Goal: Task Accomplishment & Management: Complete application form

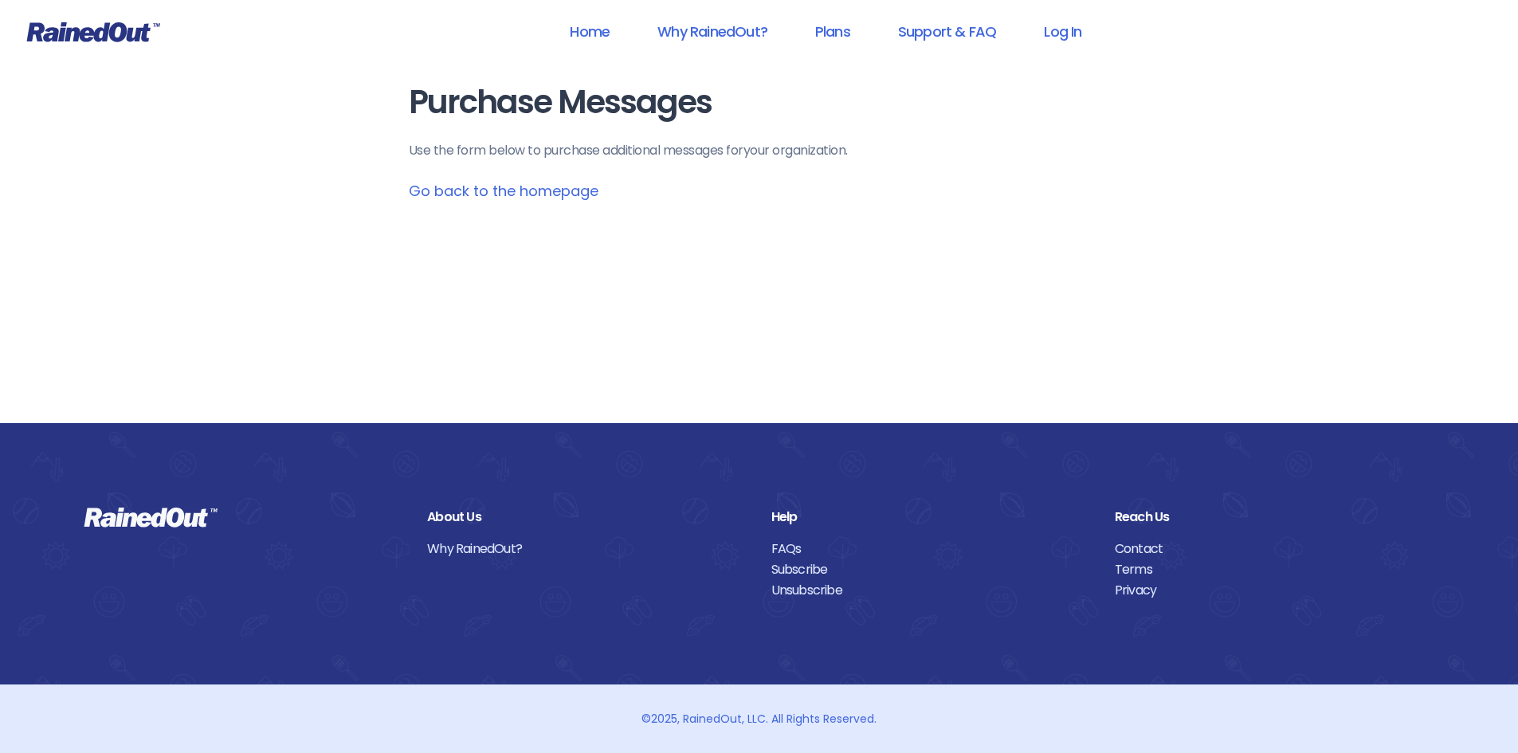
click at [1034, 128] on main "Purchase Messages Use the form below to purchase additional messages for your o…" at bounding box center [759, 142] width 701 height 117
click at [1054, 41] on link "Log In" at bounding box center [1062, 32] width 79 height 36
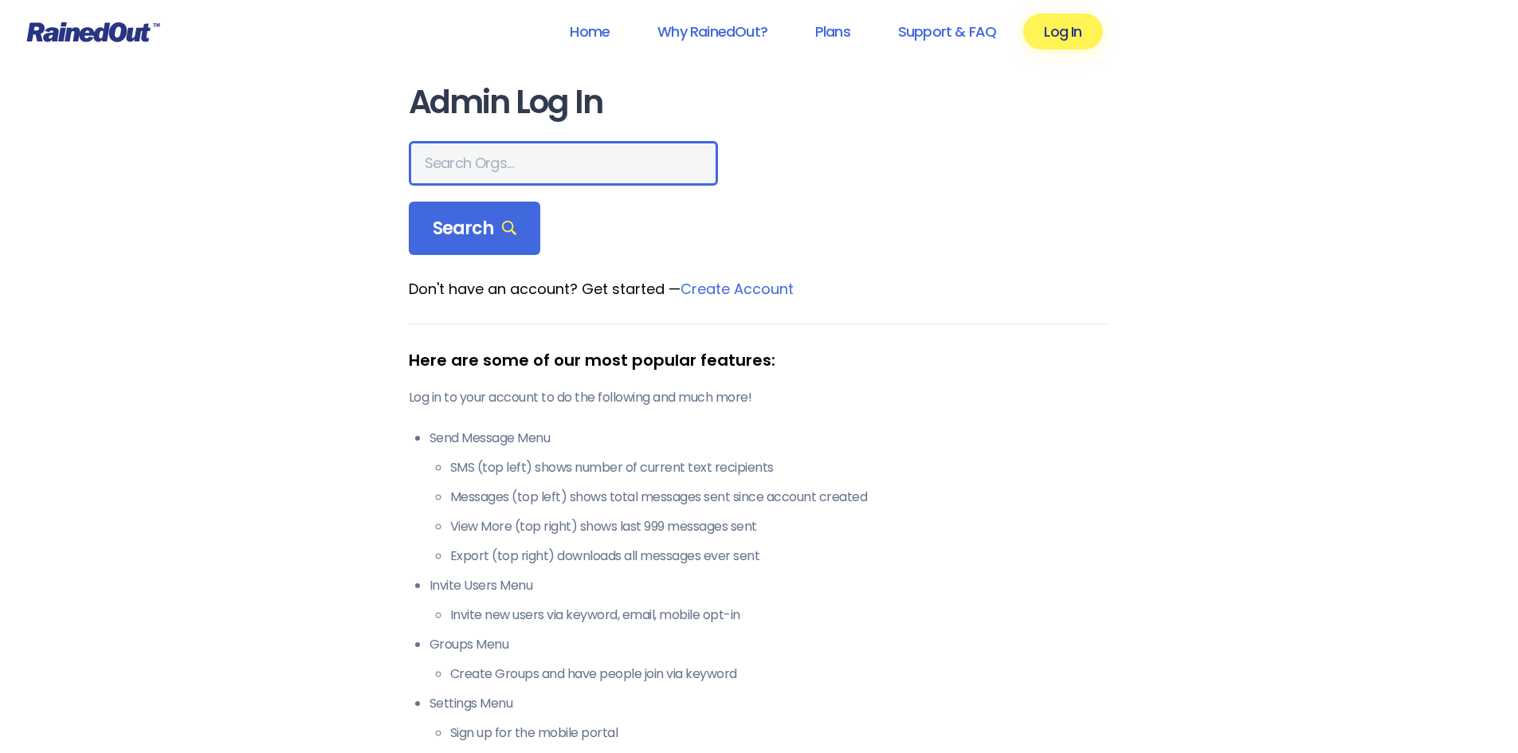
click at [478, 175] on input "text" at bounding box center [563, 163] width 309 height 45
type input "hfah"
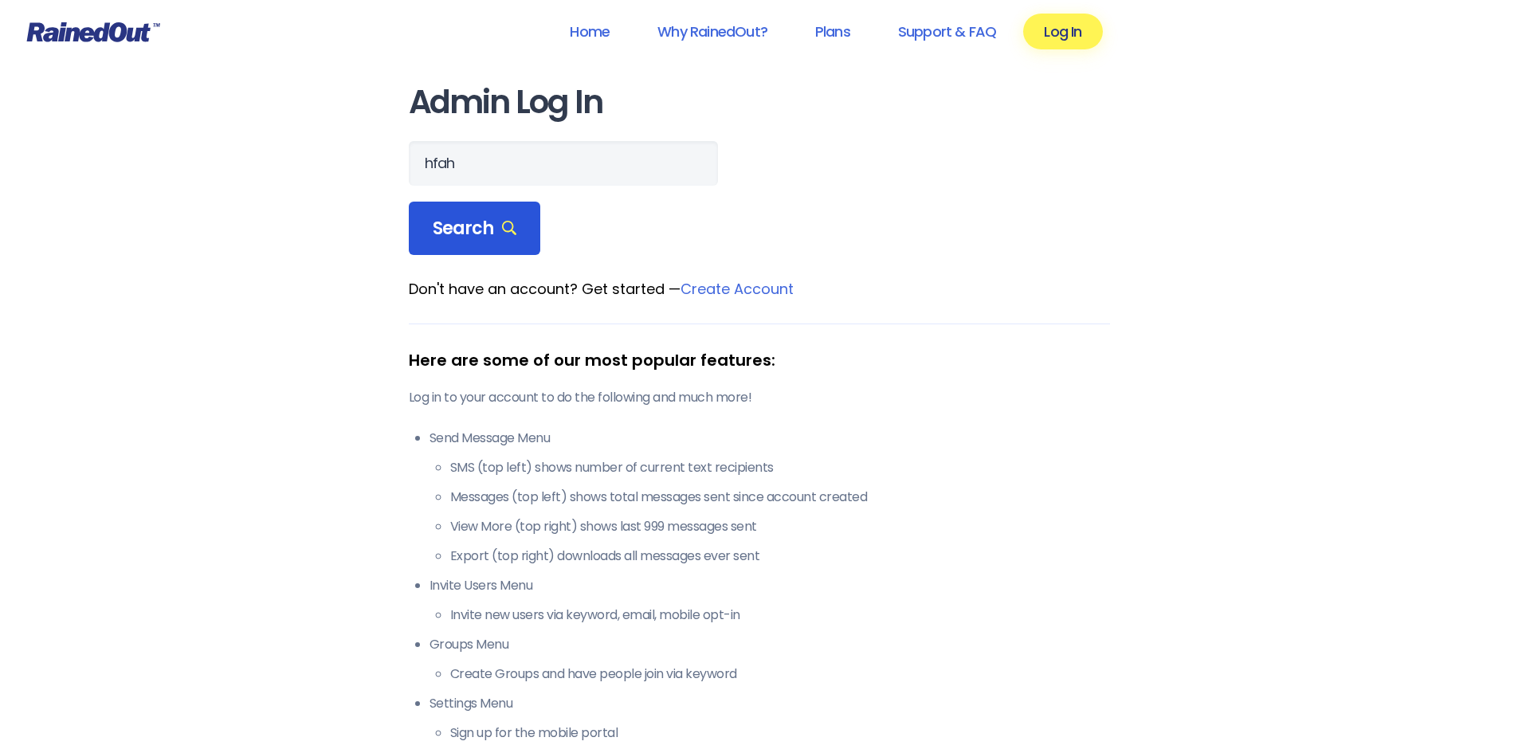
click at [480, 230] on span "Search" at bounding box center [475, 228] width 84 height 22
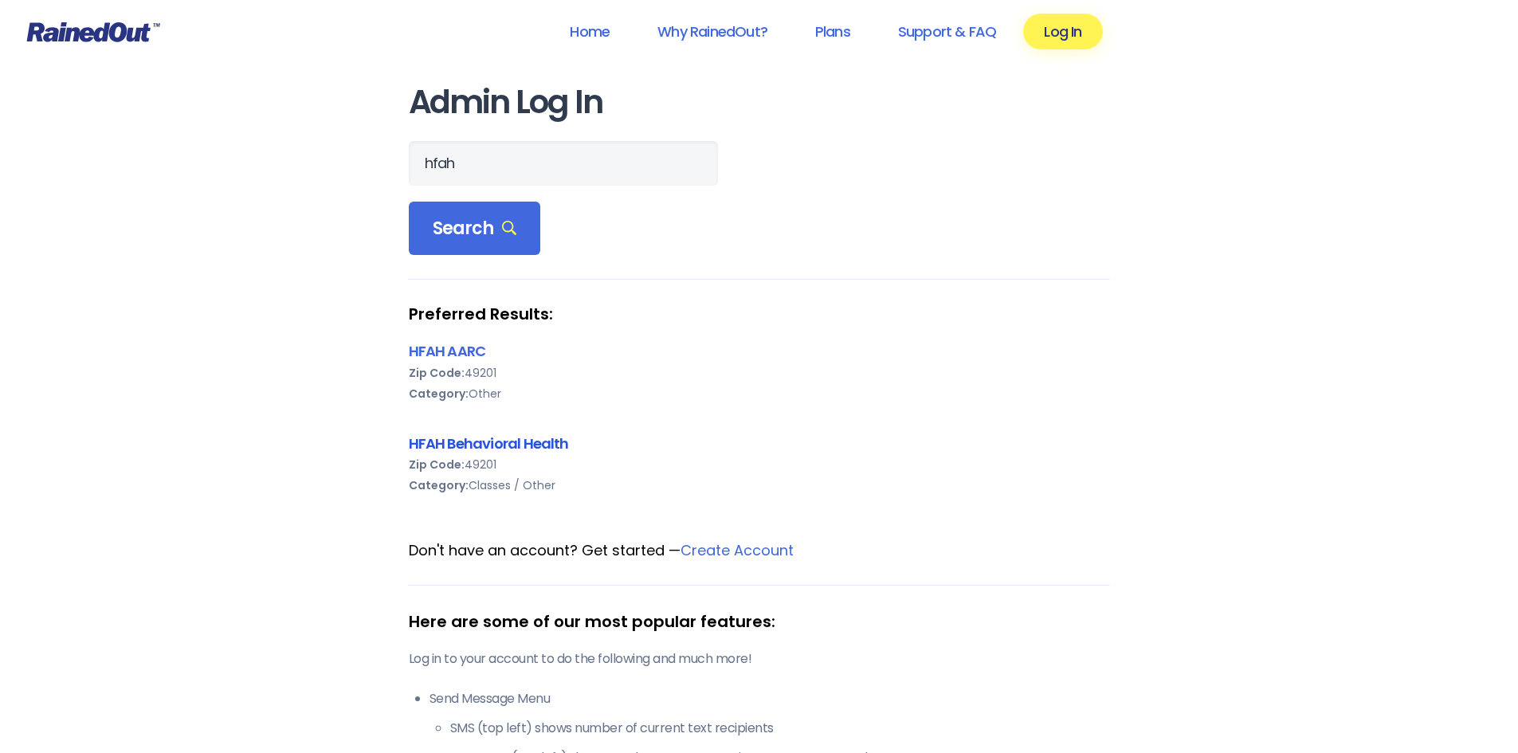
click at [467, 443] on link "HFAH Behavioral Health" at bounding box center [489, 443] width 160 height 20
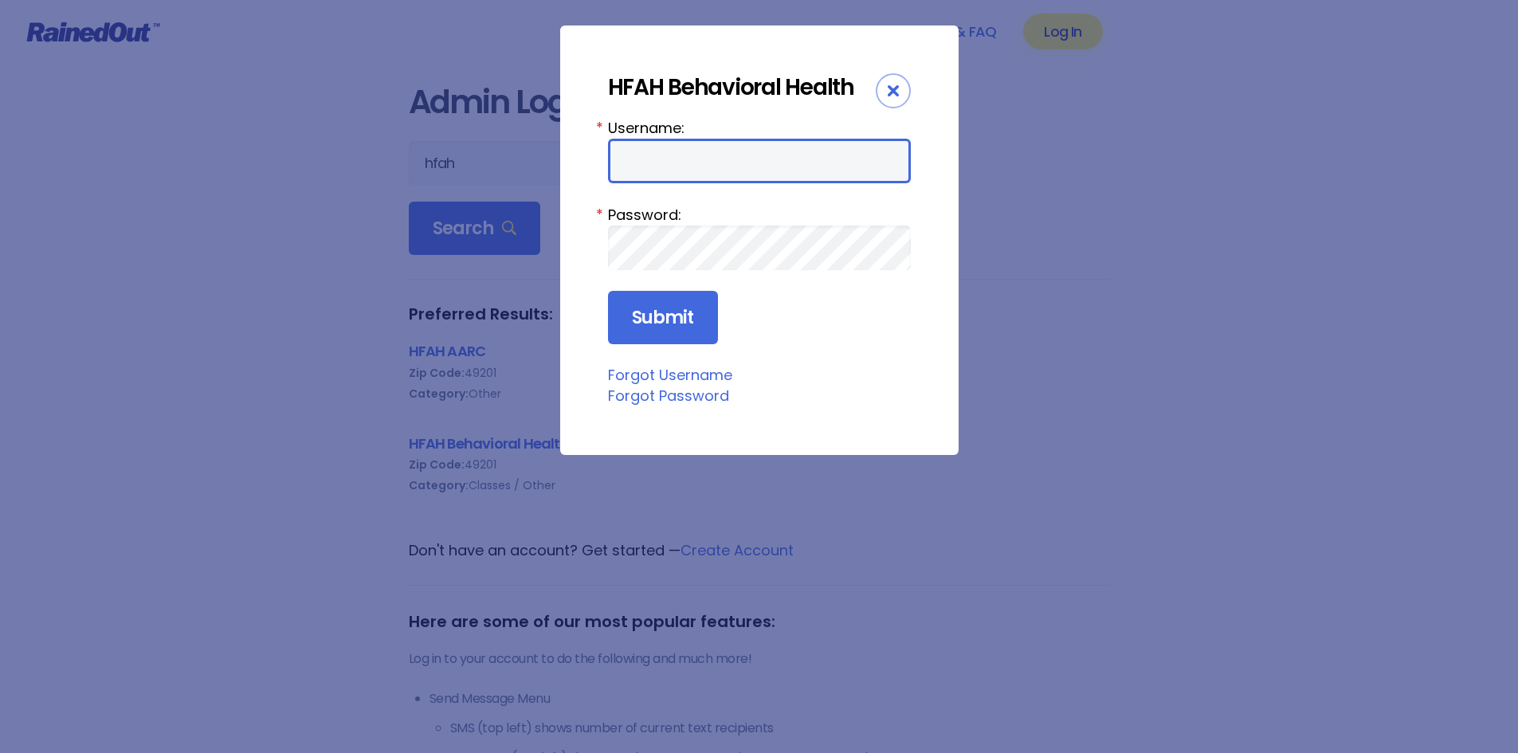
click at [685, 150] on input "Username:" at bounding box center [759, 161] width 303 height 45
type input "ChargeNurse"
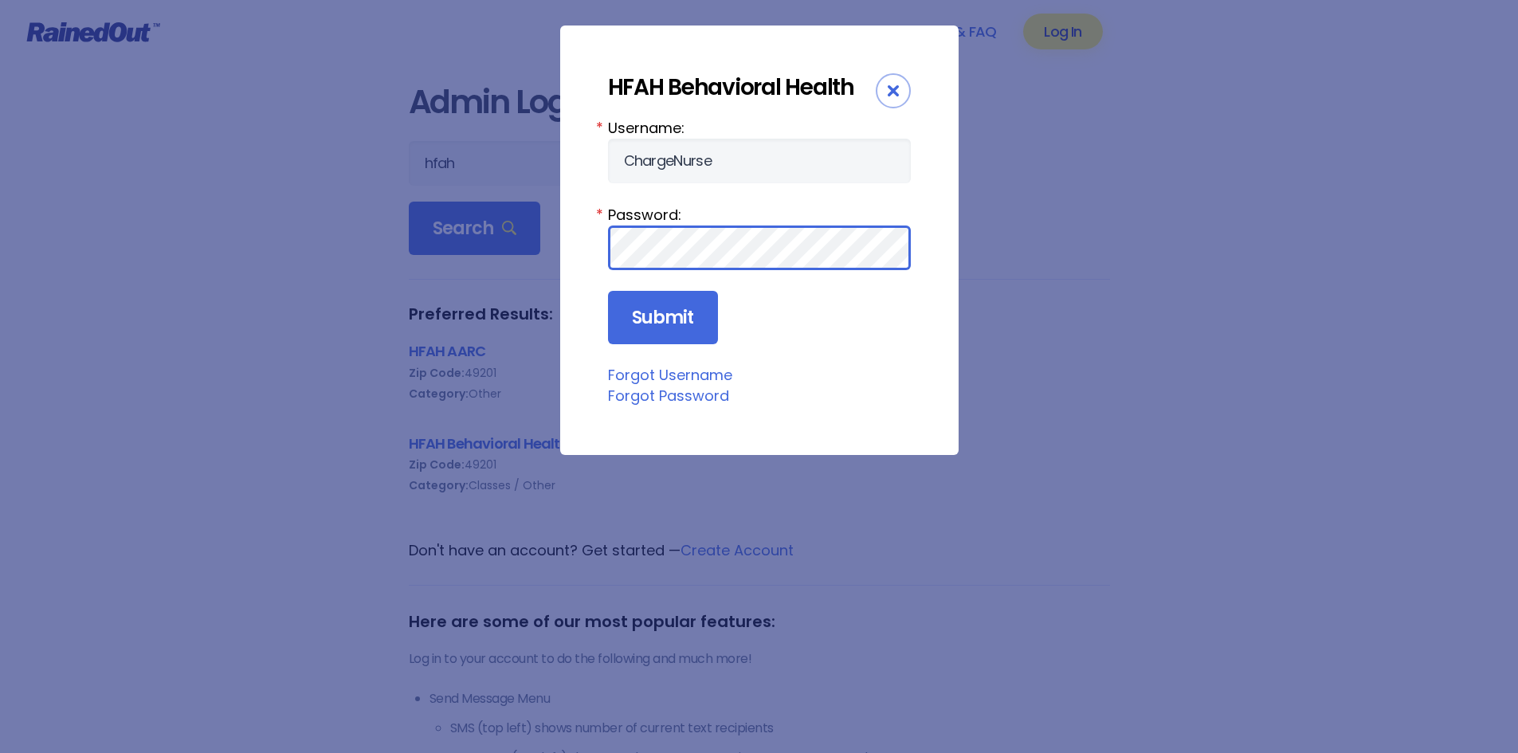
click at [608, 291] on input "Submit" at bounding box center [663, 318] width 110 height 54
